Goal: Complete application form

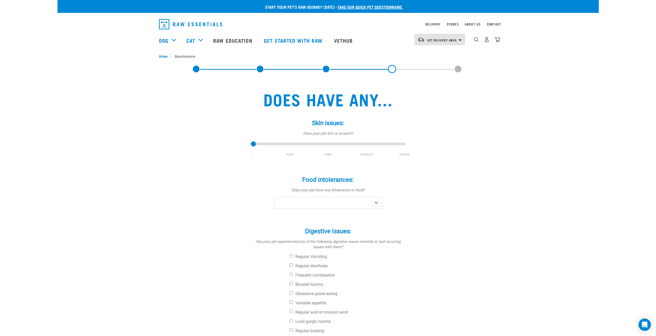
click at [394, 68] on link at bounding box center [392, 69] width 8 height 8
type input "2"
click at [327, 144] on input "range" at bounding box center [328, 144] width 155 height 7
click at [326, 205] on select "No Yes" at bounding box center [328, 203] width 108 height 12
select select "no"
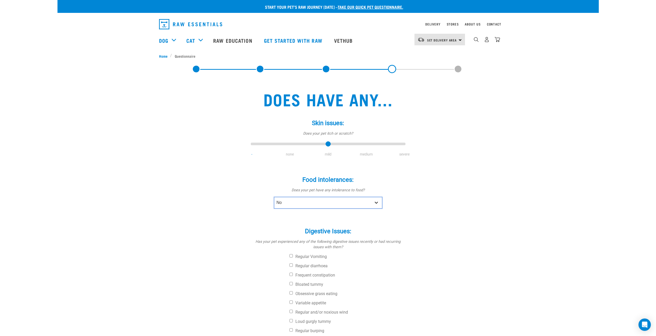
click at [274, 197] on select "No Yes" at bounding box center [328, 203] width 108 height 12
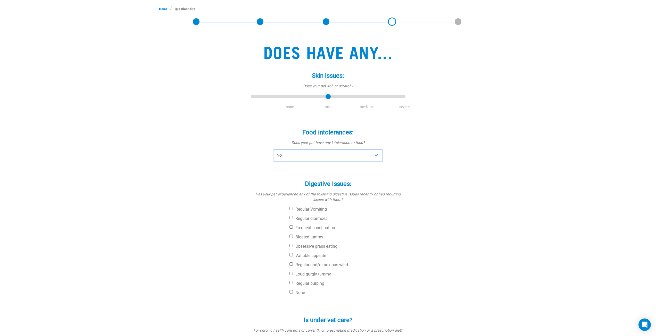
scroll to position [77, 0]
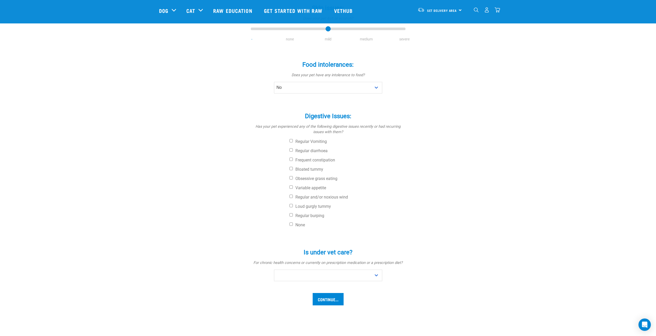
click at [310, 212] on div "Digestive Issues: * Has your pet experienced any of the following digestive iss…" at bounding box center [328, 167] width 155 height 125
drag, startPoint x: 348, startPoint y: 270, endPoint x: 353, endPoint y: 274, distance: 6.1
click at [352, 274] on select "No Yes" at bounding box center [328, 276] width 108 height 12
select select "no"
click at [274, 270] on select "No Yes" at bounding box center [328, 276] width 108 height 12
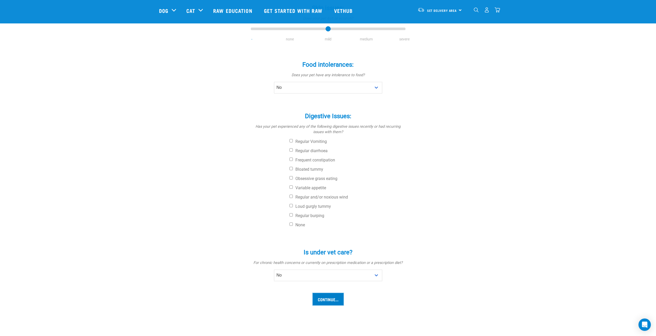
click at [334, 301] on input "Continue..." at bounding box center [328, 299] width 31 height 12
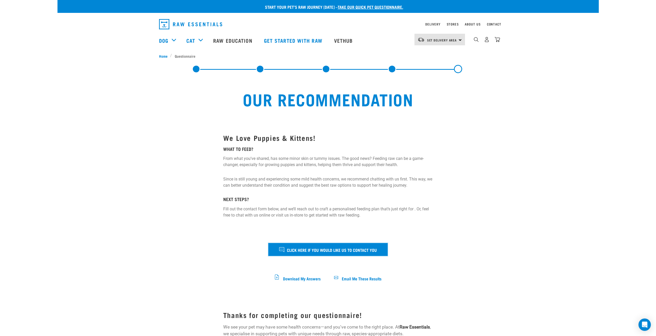
click at [323, 253] on span "Click here if you would like us to contact you" at bounding box center [332, 250] width 90 height 7
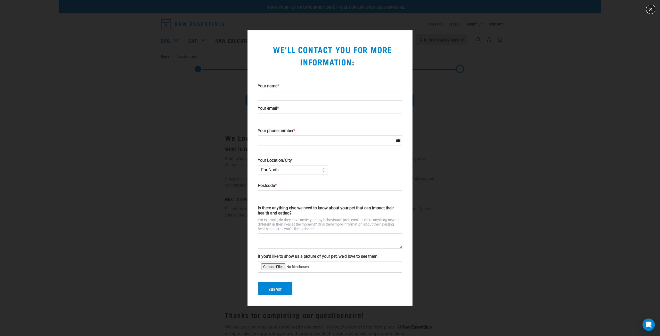
click at [652, 9] on button "close" at bounding box center [651, 9] width 8 height 8
